Goal: Information Seeking & Learning: Learn about a topic

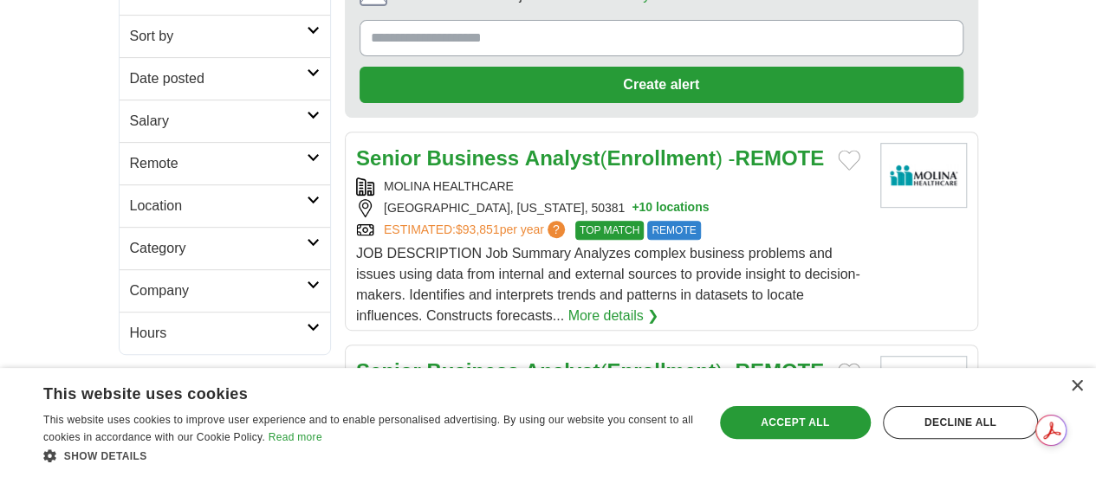
scroll to position [577, 0]
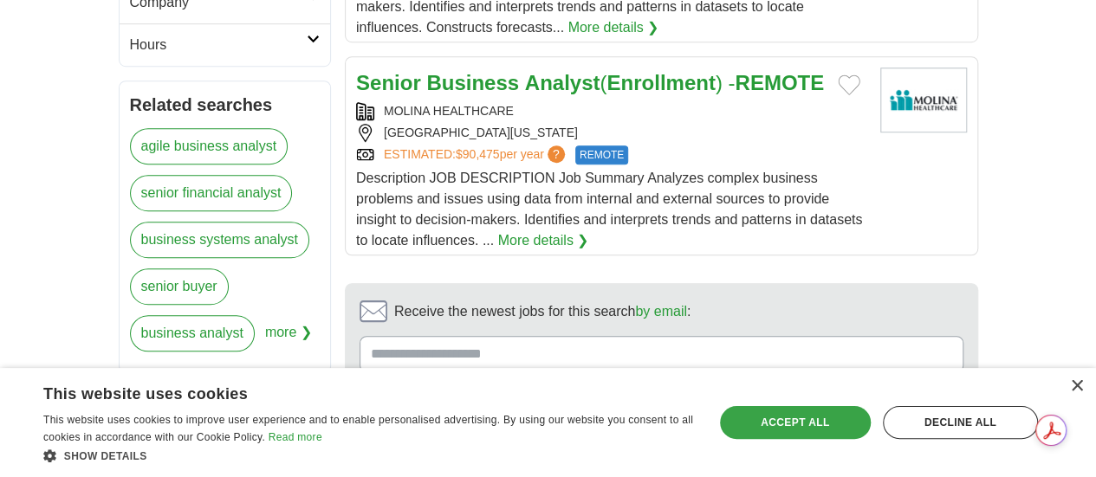
click at [792, 419] on div "Accept all" at bounding box center [795, 422] width 151 height 33
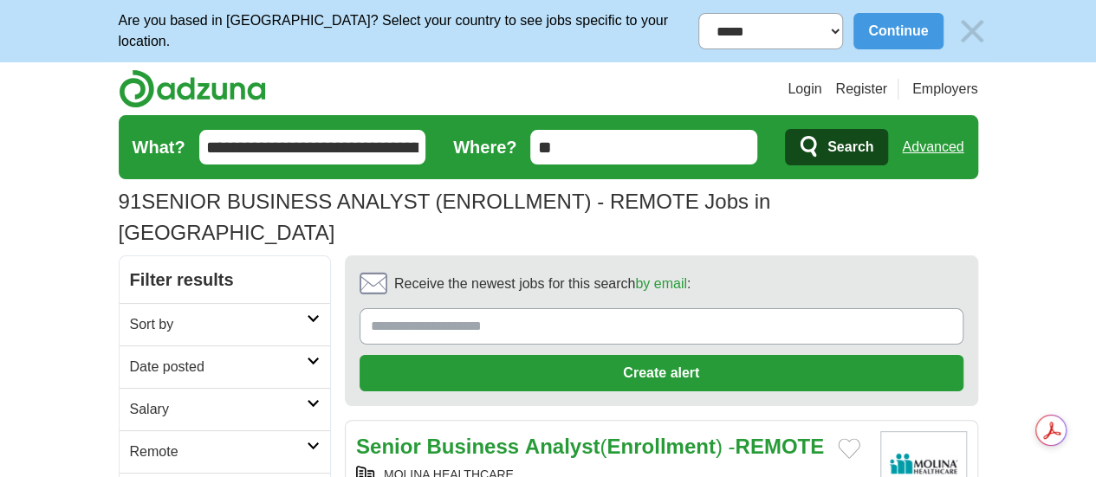
scroll to position [289, 0]
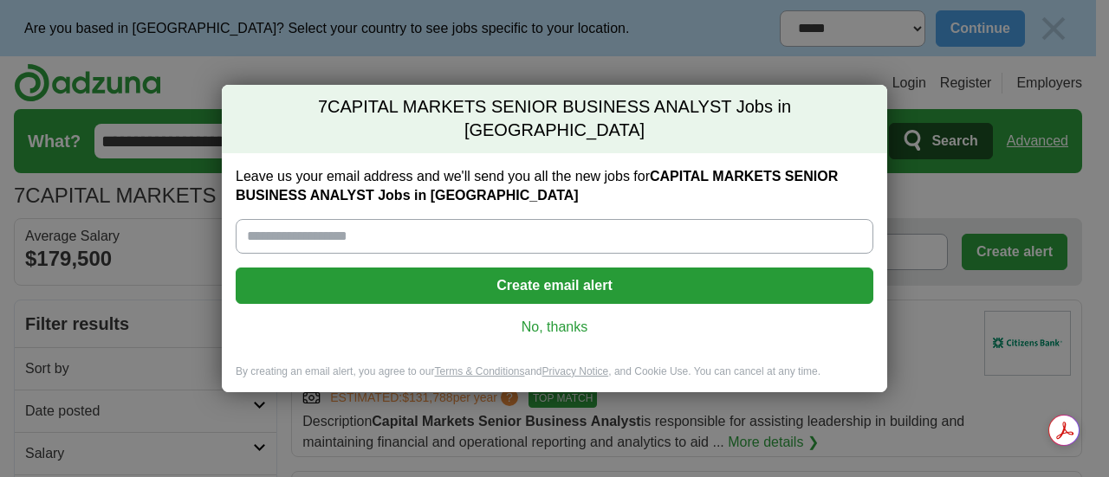
click at [536, 318] on link "No, thanks" at bounding box center [555, 327] width 610 height 19
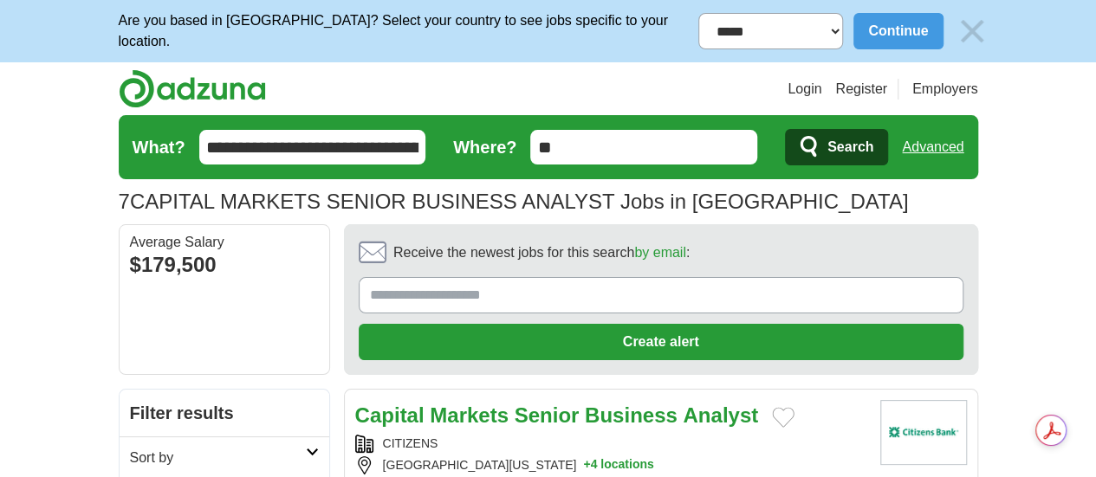
scroll to position [289, 0]
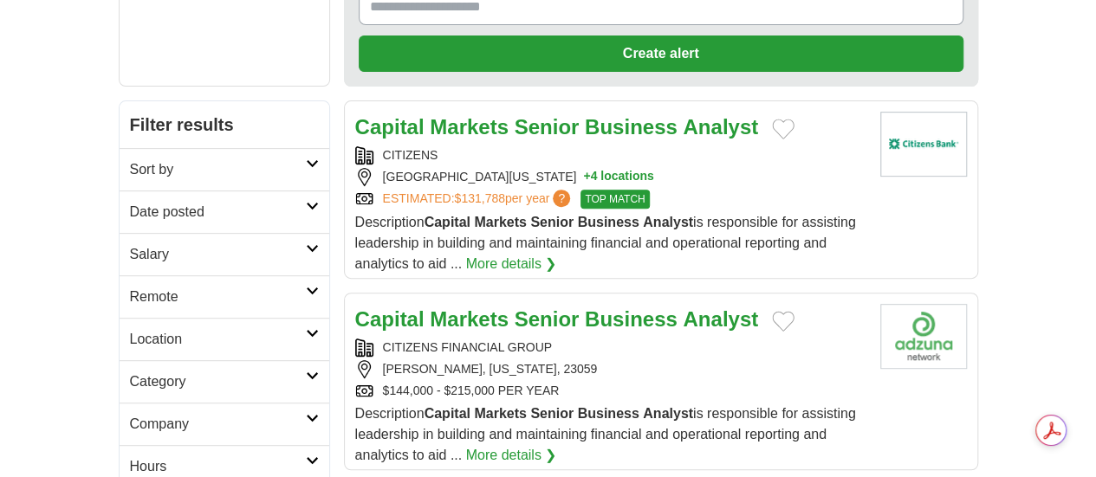
click at [557, 445] on link "More details ❯" at bounding box center [511, 455] width 91 height 21
